Goal: Task Accomplishment & Management: Use online tool/utility

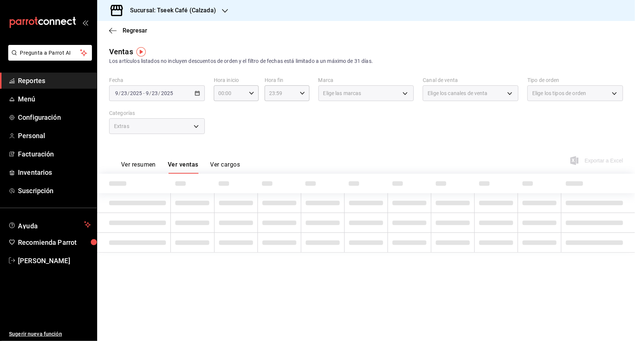
click at [337, 129] on div "Fecha [DATE] [DATE] - [DATE] [DATE] Hora inicio 00:00 Hora inicio Hora fin 23:5…" at bounding box center [366, 110] width 514 height 66
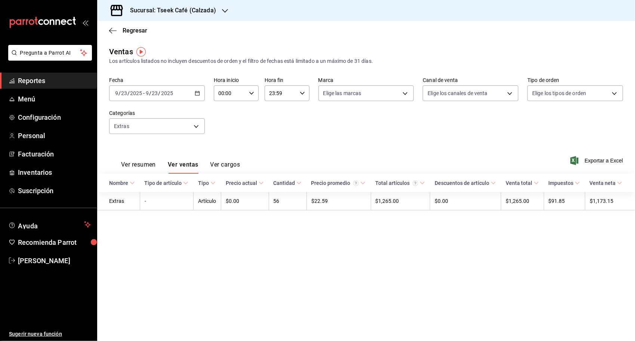
click at [149, 168] on button "Ver resumen" at bounding box center [138, 167] width 35 height 13
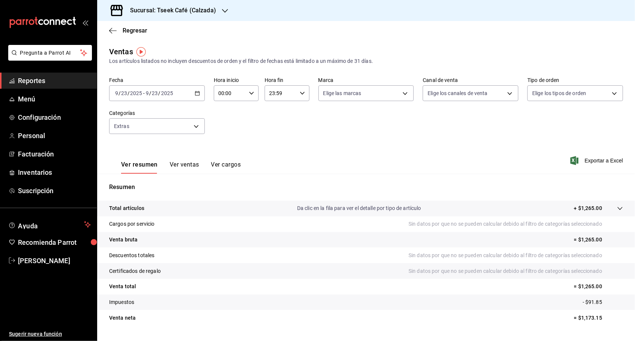
click at [578, 165] on div "Ver resumen Ver ventas Ver cargos Exportar a Excel" at bounding box center [366, 158] width 538 height 31
click at [490, 37] on div "Regresar" at bounding box center [366, 30] width 538 height 19
click at [585, 158] on span "Exportar a Excel" at bounding box center [597, 160] width 51 height 9
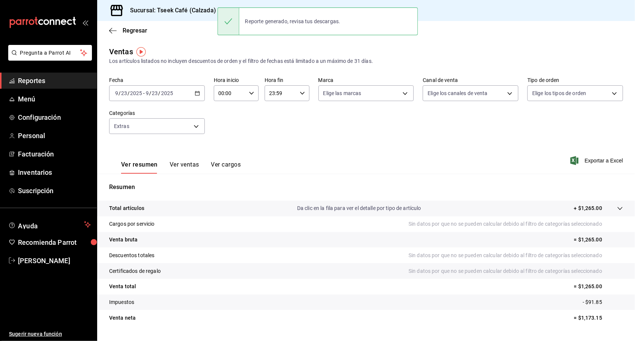
click at [177, 165] on button "Ver ventas" at bounding box center [185, 167] width 30 height 13
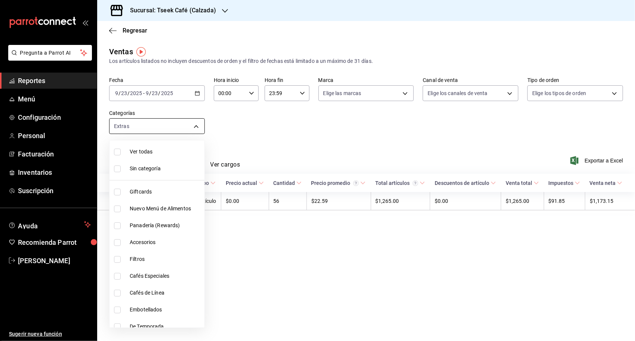
click at [189, 133] on body "Pregunta a Parrot AI Reportes Menú Configuración Personal Facturación Inventari…" at bounding box center [317, 170] width 635 height 341
click at [164, 149] on span "Ver todas" at bounding box center [166, 152] width 72 height 8
type input "fda9cbfb-6378-4251-aa33-5c1ae11bb335,e23fe89f-748d-402a-8ad0-1abd438b27ab,b700f…"
checkbox input "true"
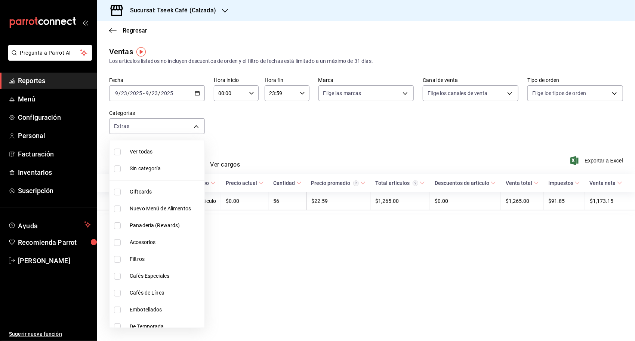
checkbox input "true"
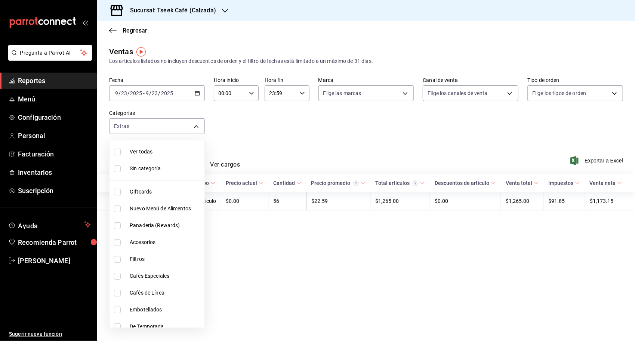
checkbox input "true"
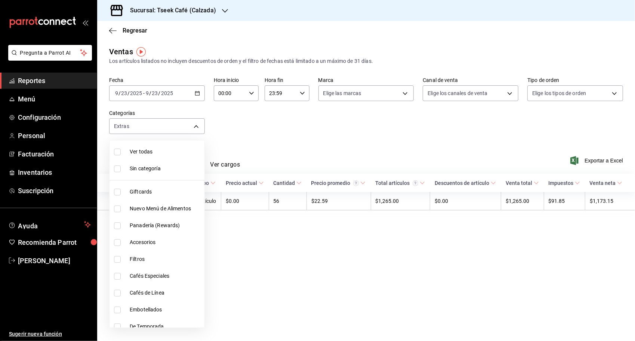
checkbox input "true"
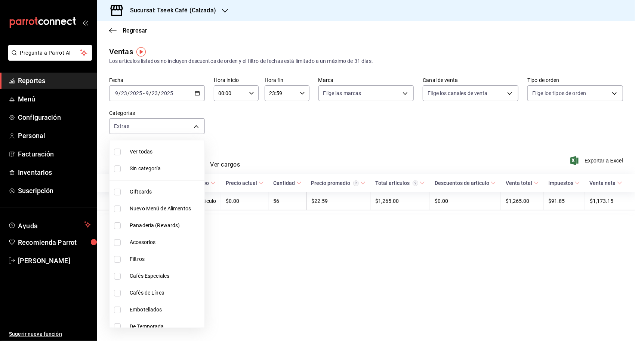
checkbox input "true"
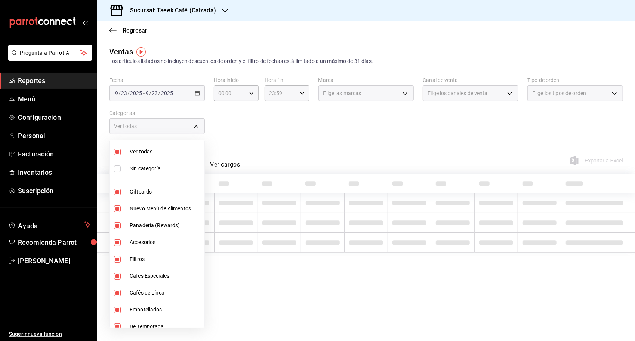
click at [310, 136] on div at bounding box center [317, 170] width 635 height 341
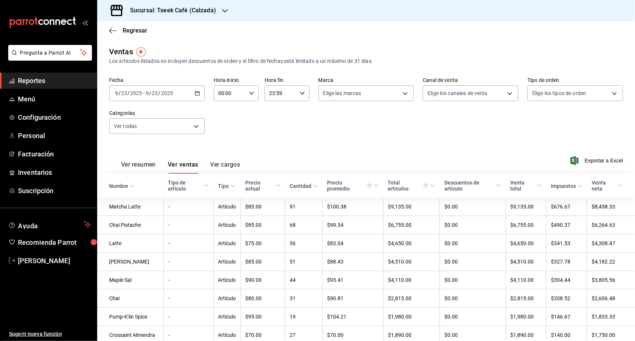
click at [150, 165] on button "Ver resumen" at bounding box center [138, 167] width 35 height 13
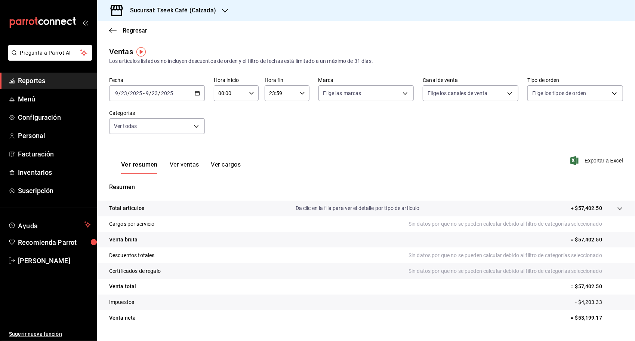
click at [592, 164] on span "Exportar a Excel" at bounding box center [597, 160] width 51 height 9
